Goal: Task Accomplishment & Management: Complete application form

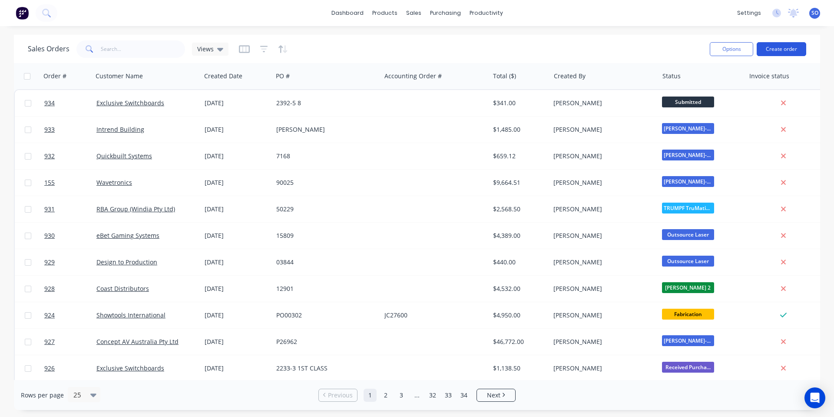
click at [777, 50] on button "Create order" at bounding box center [782, 49] width 50 height 14
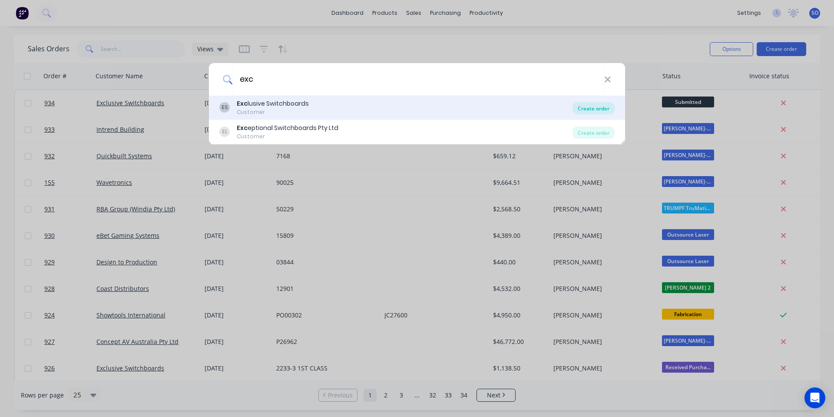
type input "exc"
click at [589, 106] on div "Create order" at bounding box center [594, 108] width 42 height 12
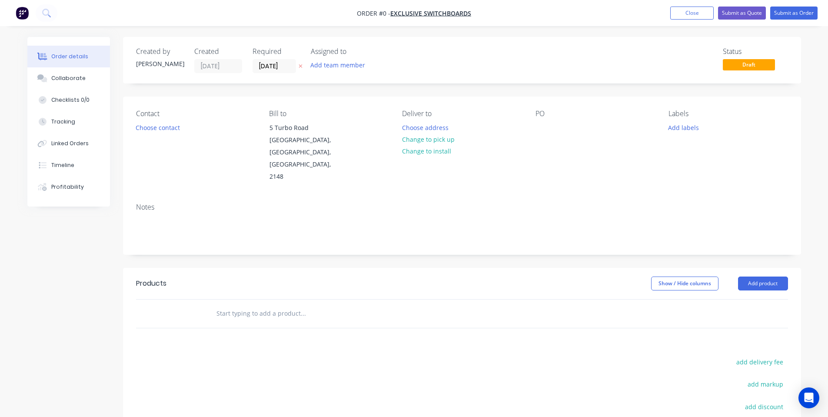
click at [749, 66] on span "Draft" at bounding box center [749, 64] width 52 height 11
click at [269, 67] on input "[DATE]" at bounding box center [274, 66] width 43 height 13
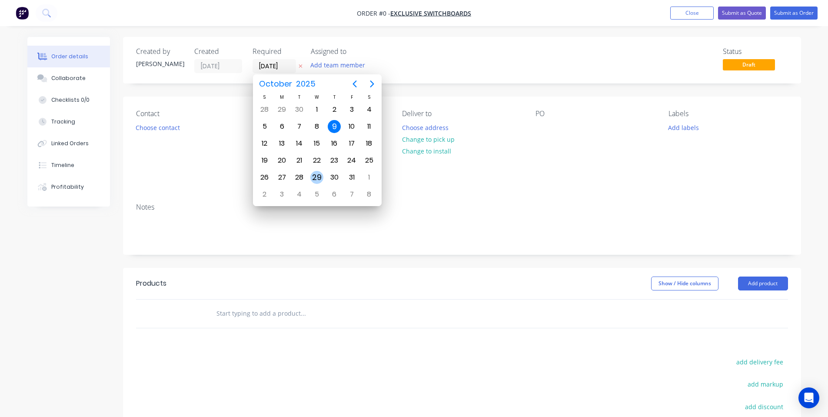
click at [316, 173] on div "29" at bounding box center [316, 177] width 13 height 13
type input "[DATE]"
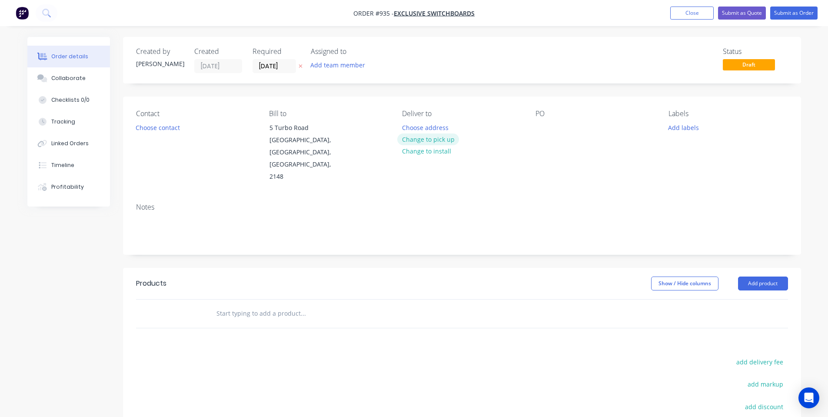
click at [438, 140] on button "Change to pick up" at bounding box center [428, 139] width 62 height 12
click at [162, 130] on button "Choose contact" at bounding box center [157, 127] width 53 height 12
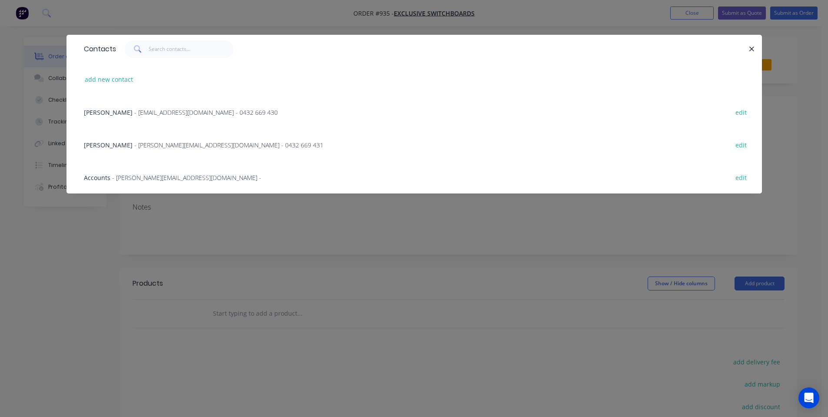
click at [156, 115] on span "- [EMAIL_ADDRESS][DOMAIN_NAME] - 0432 669 430" at bounding box center [205, 112] width 143 height 8
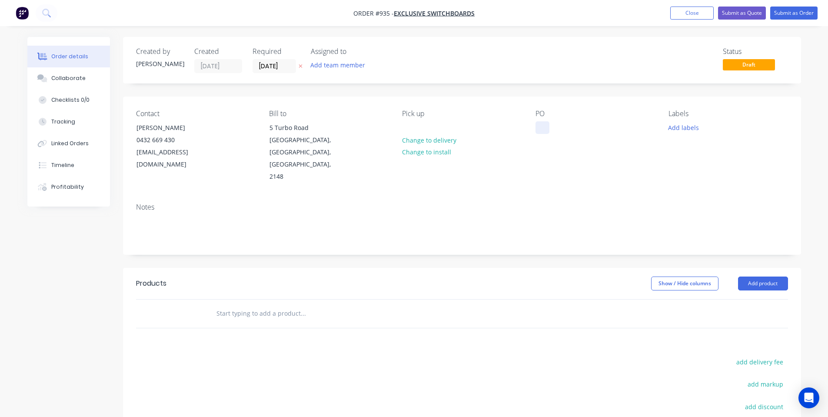
click at [544, 131] on div at bounding box center [542, 127] width 14 height 13
click at [627, 166] on div "Contact [PERSON_NAME] [PHONE_NUMBER] [EMAIL_ADDRESS][DOMAIN_NAME] Bill to [STRE…" at bounding box center [462, 146] width 678 height 100
click at [669, 128] on button "Add labels" at bounding box center [684, 127] width 40 height 12
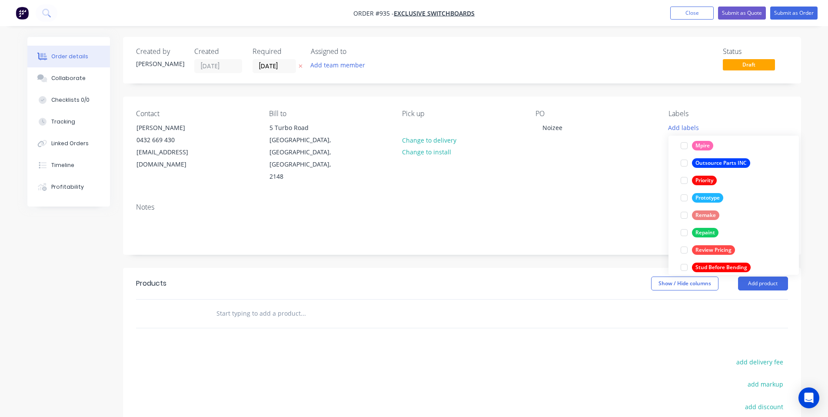
scroll to position [243, 0]
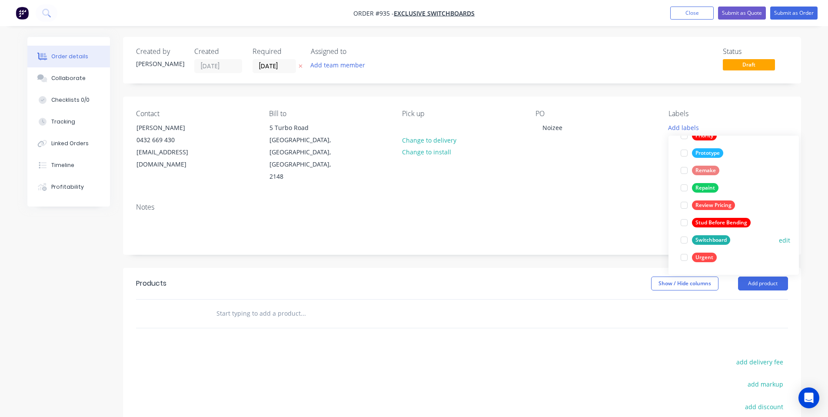
click at [698, 239] on div "Switchboard" at bounding box center [711, 240] width 38 height 10
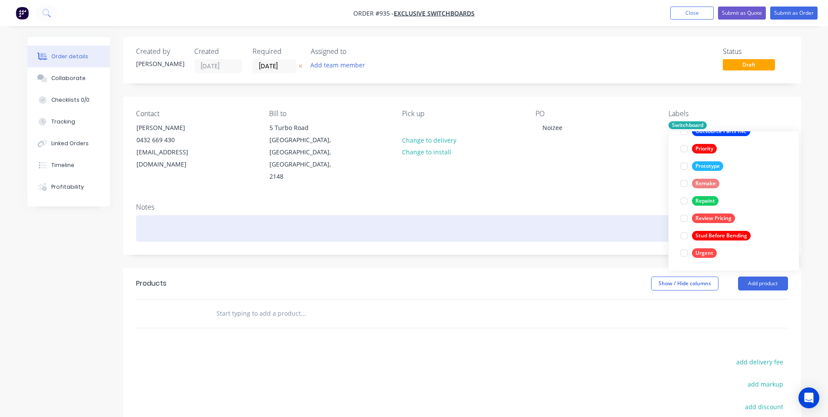
scroll to position [0, 0]
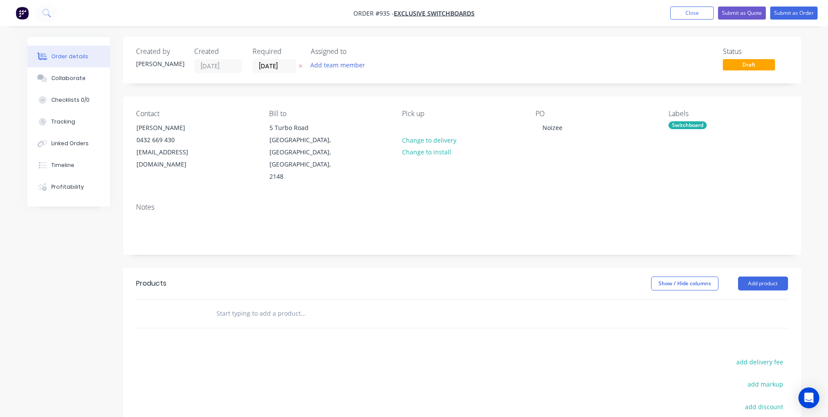
click at [601, 203] on div "Notes" at bounding box center [462, 207] width 652 height 8
click at [85, 79] on button "Collaborate" at bounding box center [68, 78] width 83 height 22
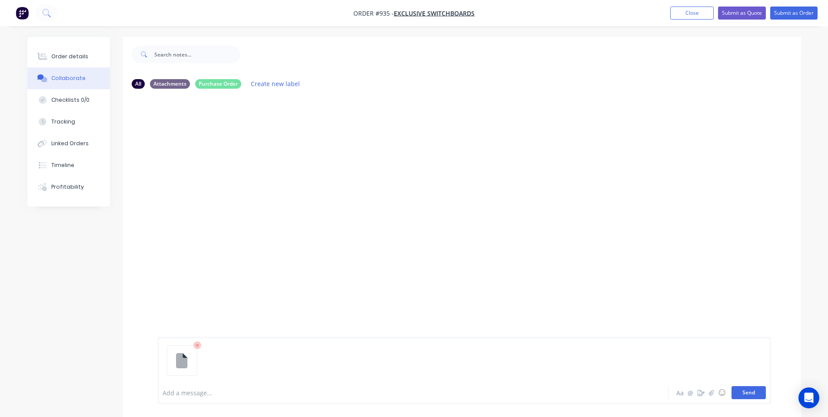
click at [748, 391] on button "Send" at bounding box center [748, 392] width 34 height 13
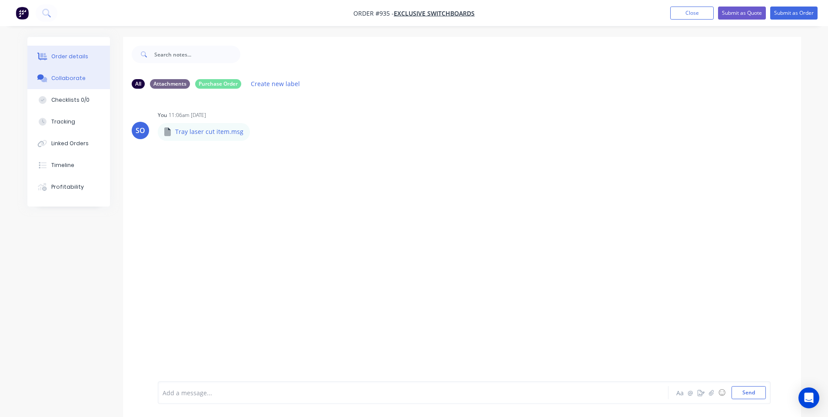
click at [57, 60] on div "Order details" at bounding box center [69, 57] width 37 height 8
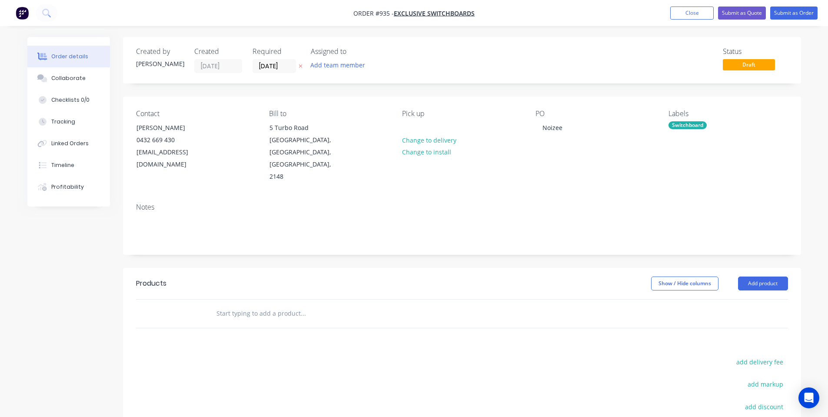
click at [249, 305] on input "text" at bounding box center [303, 313] width 174 height 17
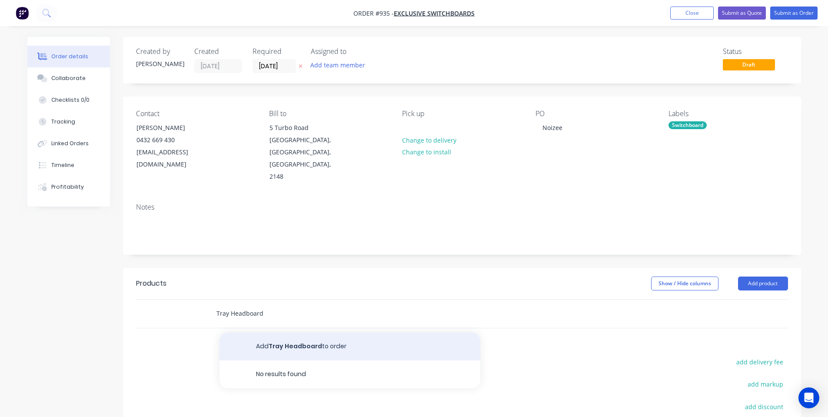
type input "Tray Headboard"
click at [249, 332] on button "Add Tray Headboard to order" at bounding box center [349, 346] width 261 height 28
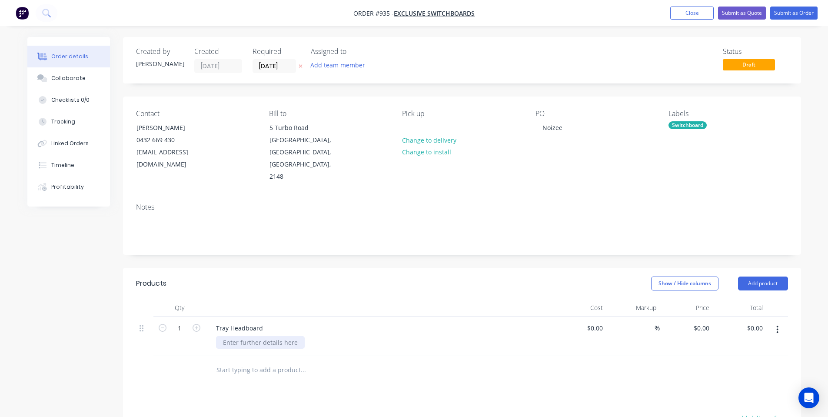
click at [292, 336] on div at bounding box center [260, 342] width 89 height 13
click at [762, 276] on button "Add product" at bounding box center [763, 283] width 50 height 14
click at [764, 403] on div "Notes (Internal)" at bounding box center [746, 409] width 67 height 13
click at [255, 361] on div at bounding box center [240, 367] width 63 height 13
click at [733, 34] on div "Order details Collaborate Checklists 0/0 Tracking Linked Orders Timeline Profit…" at bounding box center [414, 316] width 828 height 633
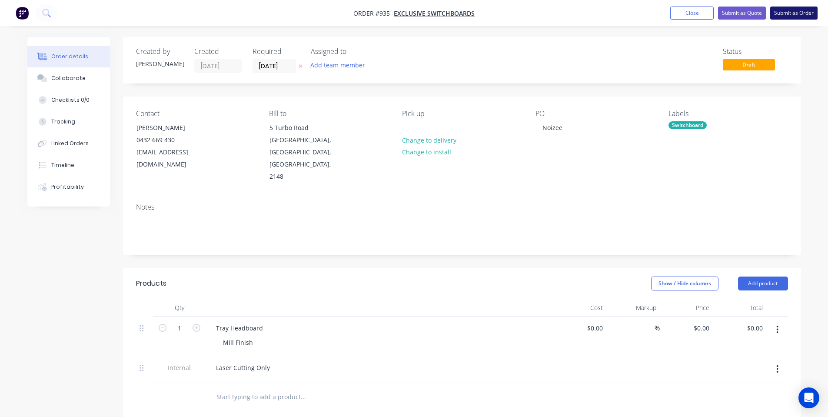
click at [801, 14] on button "Submit as Order" at bounding box center [793, 13] width 47 height 13
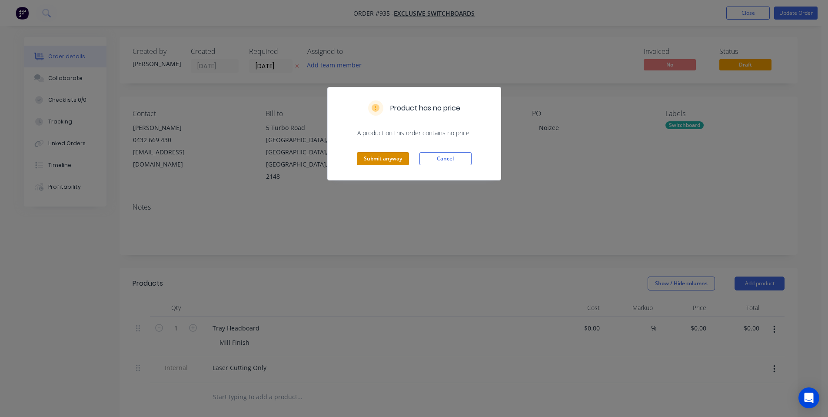
click at [370, 163] on button "Submit anyway" at bounding box center [383, 158] width 52 height 13
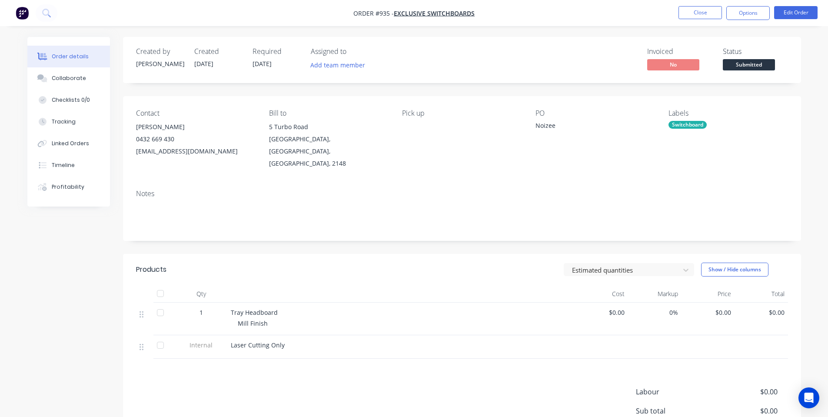
click at [687, 123] on div "Switchboard" at bounding box center [687, 125] width 38 height 8
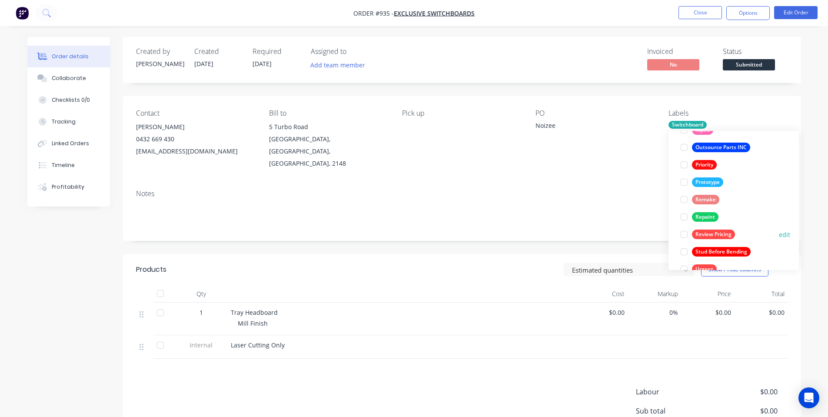
scroll to position [243, 0]
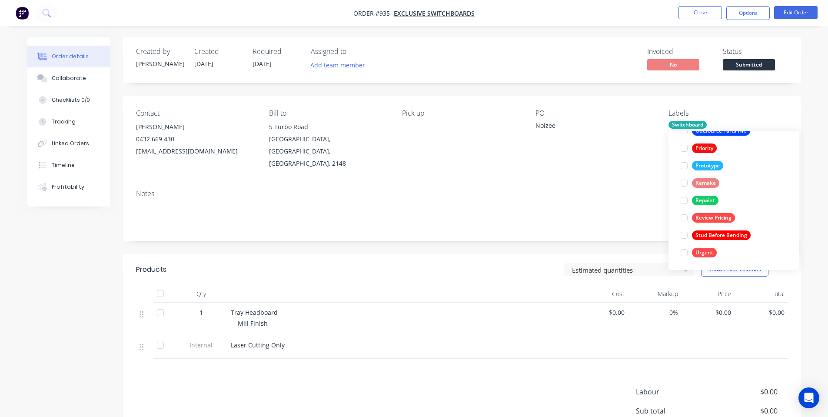
drag, startPoint x: 707, startPoint y: 222, endPoint x: 594, endPoint y: 177, distance: 121.1
click at [707, 221] on div "Review Pricing" at bounding box center [713, 218] width 43 height 10
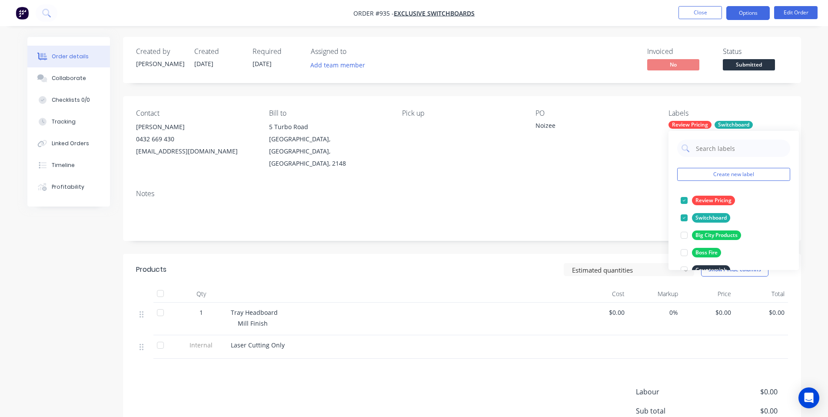
click at [748, 11] on button "Options" at bounding box center [747, 13] width 43 height 14
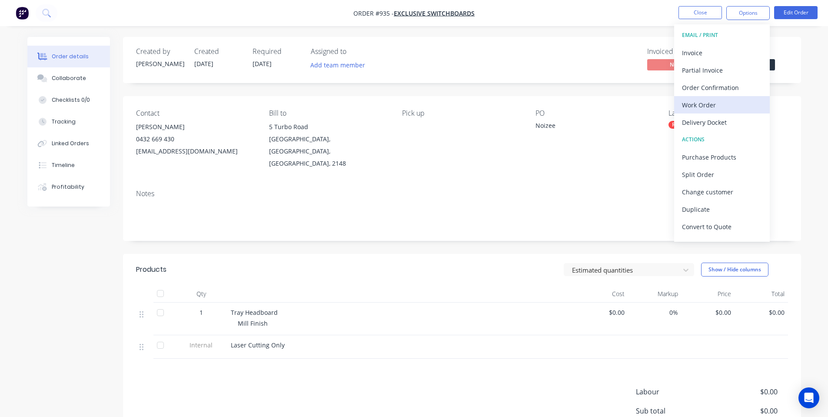
click at [712, 113] on button "Work Order" at bounding box center [722, 104] width 96 height 17
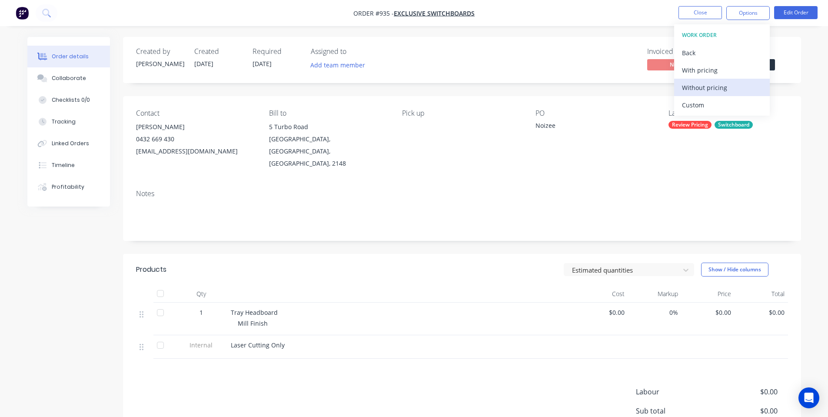
click at [695, 85] on div "Without pricing" at bounding box center [722, 87] width 80 height 13
